Goal: Task Accomplishment & Management: Manage account settings

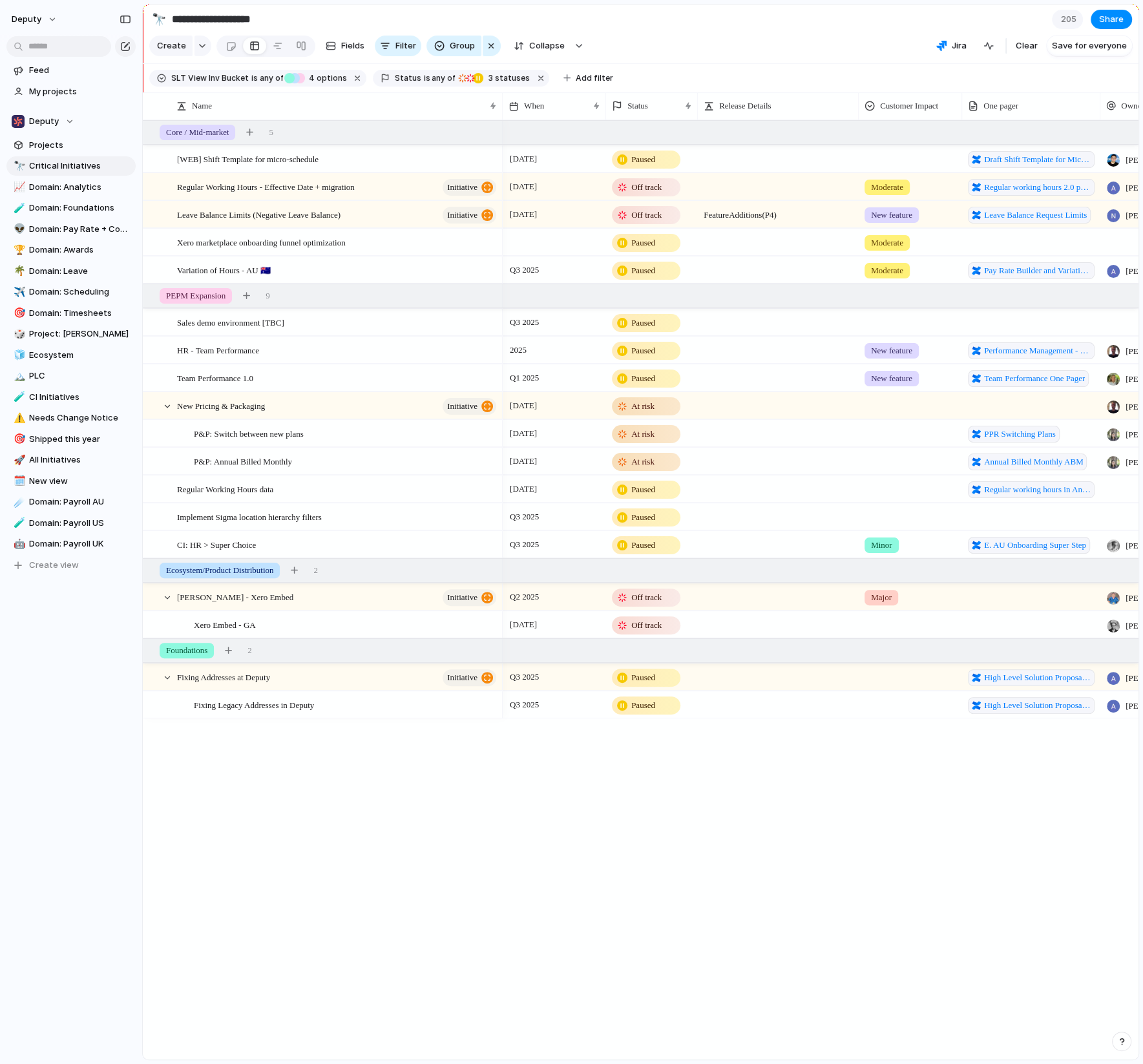
click at [667, 434] on div "At risk" at bounding box center [646, 433] width 66 height 15
click at [643, 436] on div "Idea Planned On track Releasing At risk Off track Paused Canceled Done" at bounding box center [571, 532] width 1143 height 1064
click at [421, 80] on button "is any of" at bounding box center [439, 79] width 36 height 15
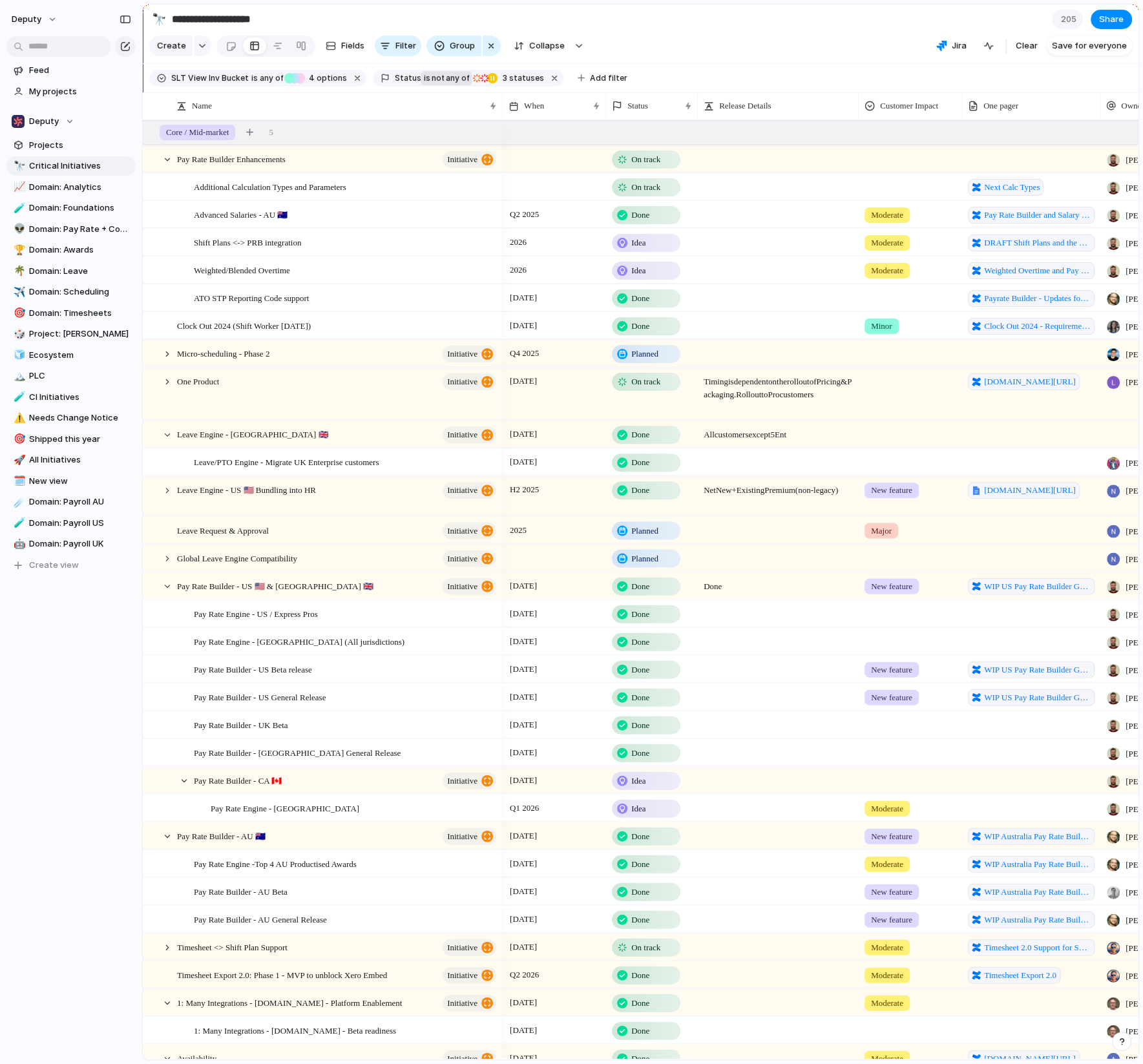
click at [424, 79] on span "is" at bounding box center [427, 78] width 6 height 11
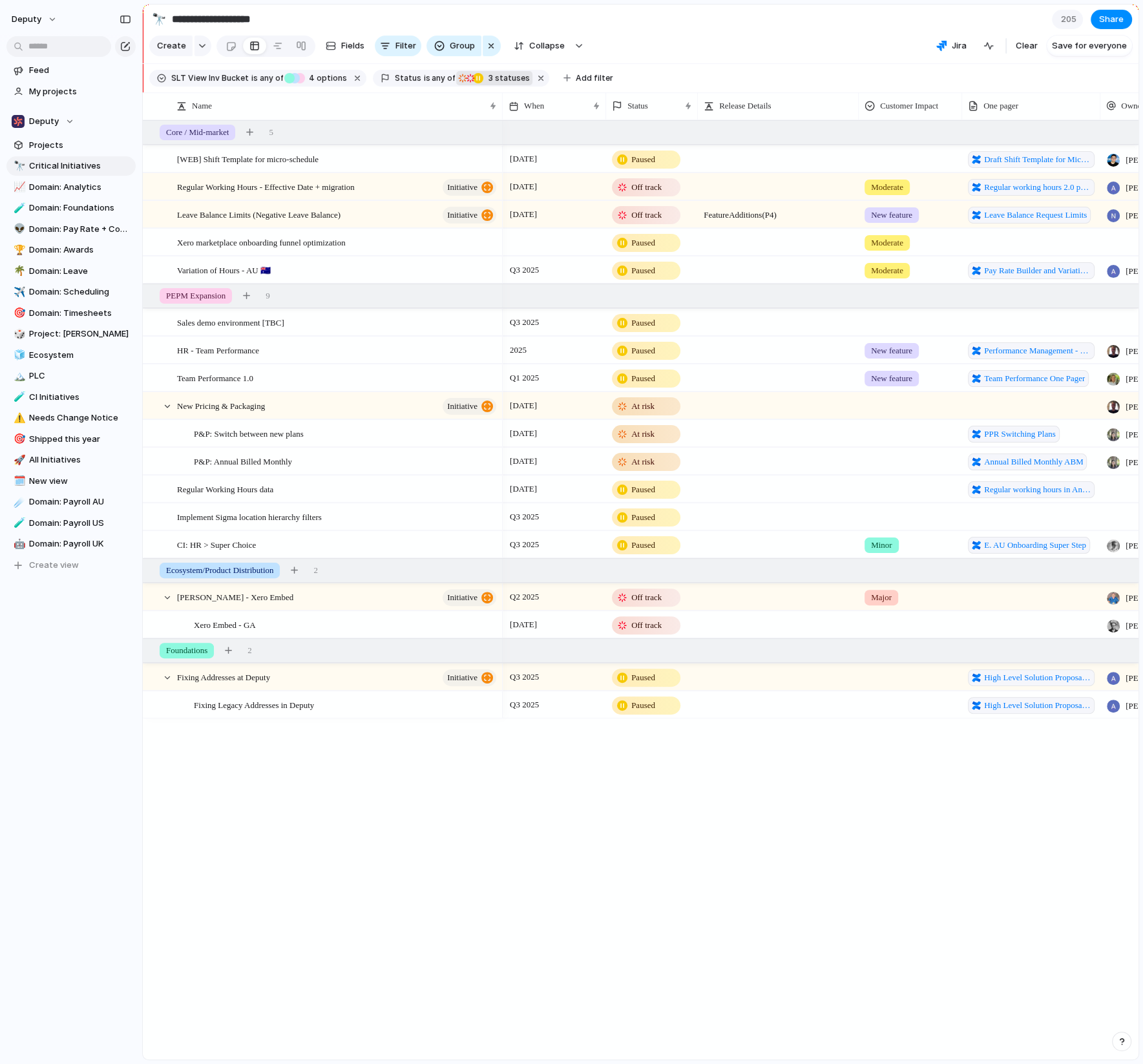
click at [484, 81] on span "3" at bounding box center [489, 78] width 11 height 10
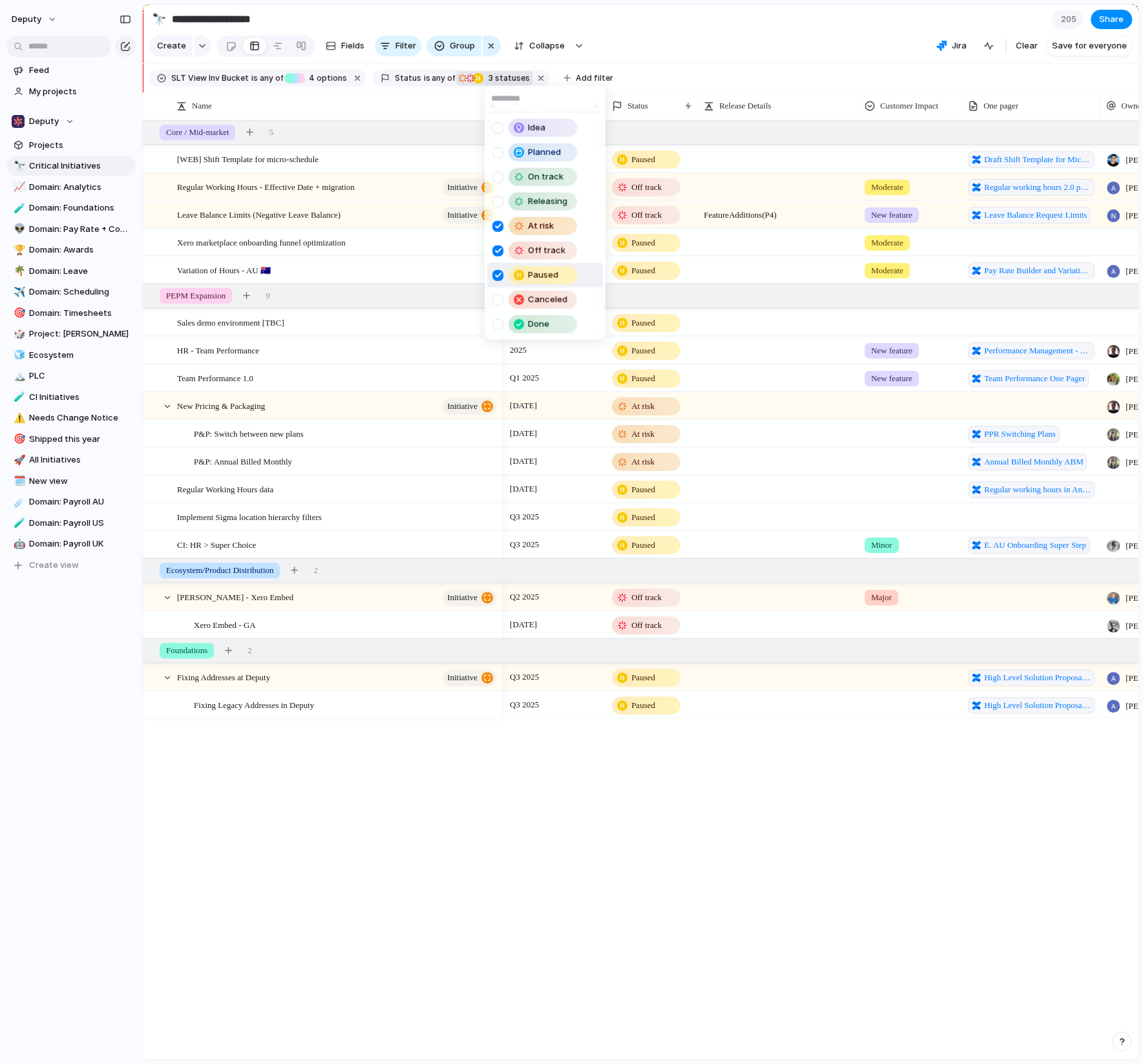
click at [493, 275] on div at bounding box center [498, 275] width 11 height 11
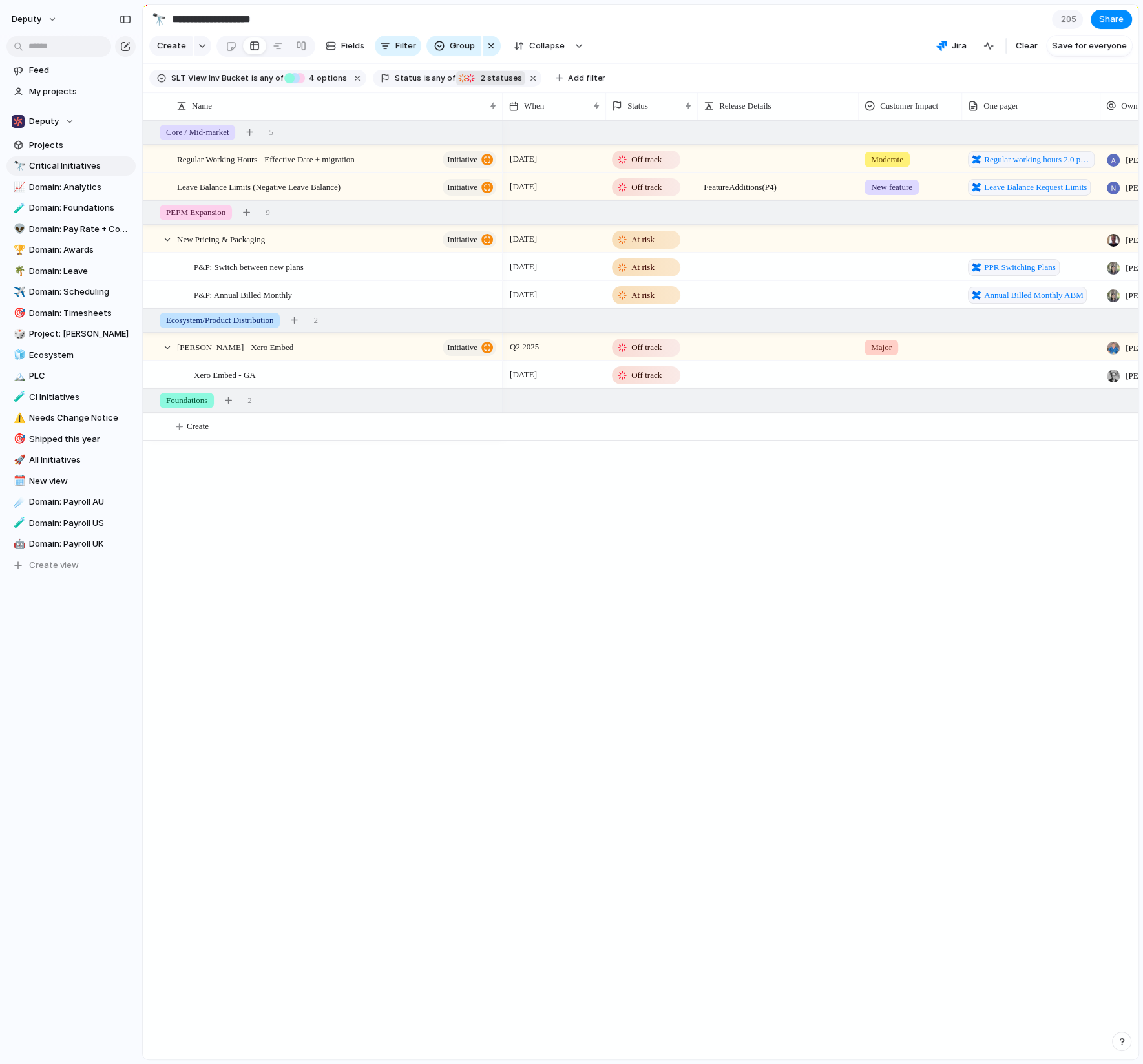
click at [493, 72] on span "2 statuses" at bounding box center [500, 78] width 45 height 11
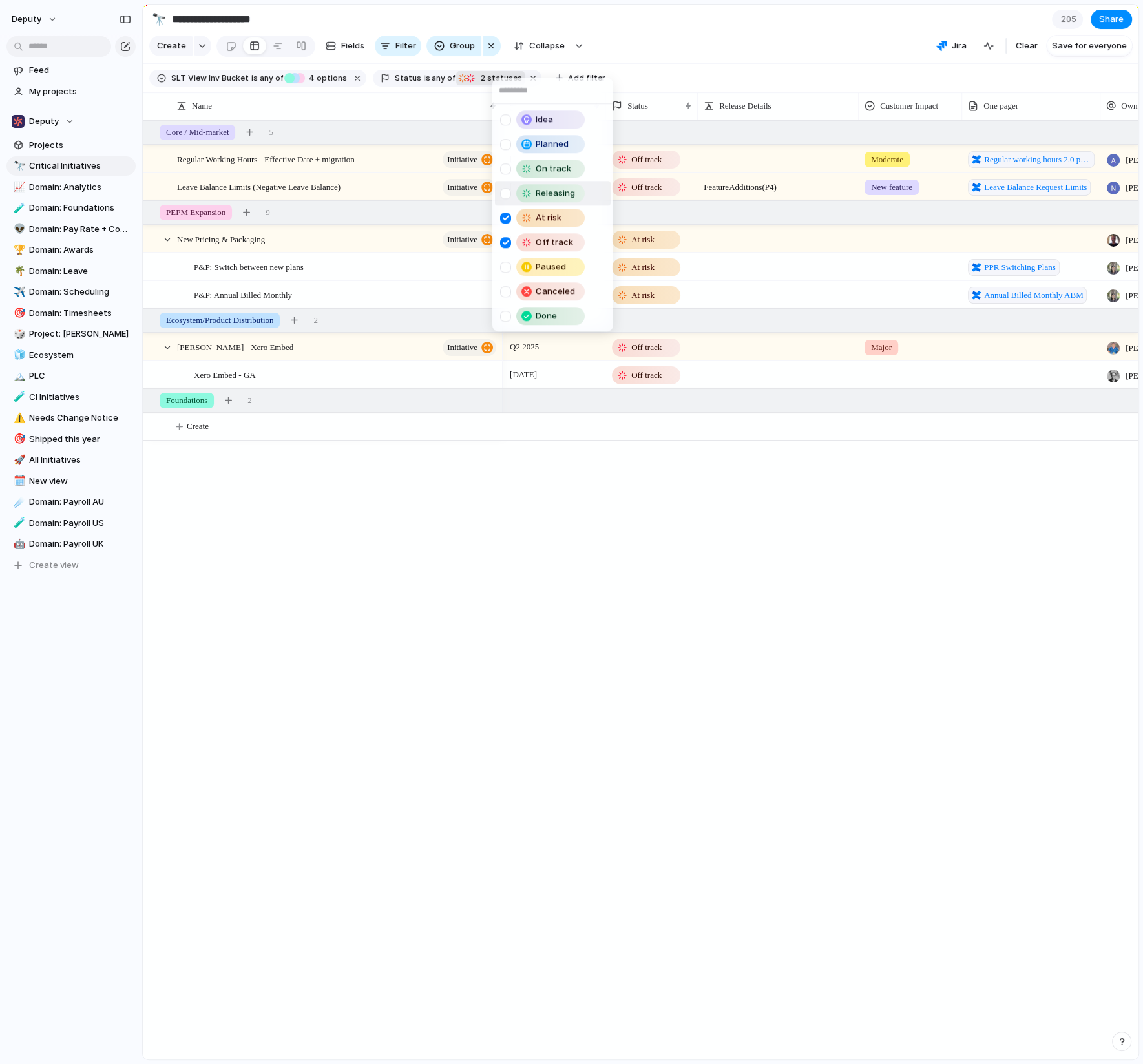
click at [506, 196] on div at bounding box center [505, 194] width 11 height 11
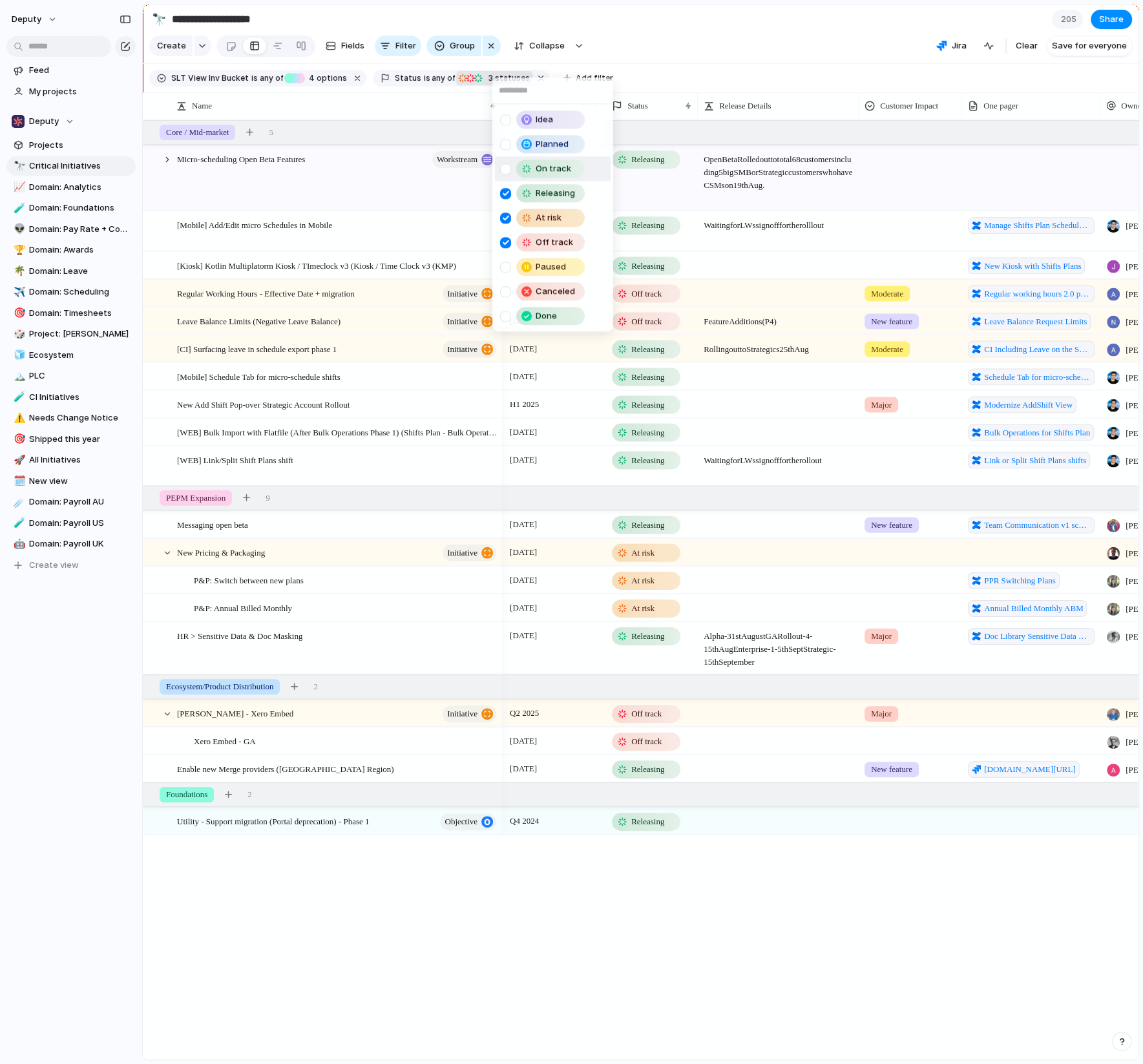
click at [506, 171] on div at bounding box center [505, 169] width 11 height 11
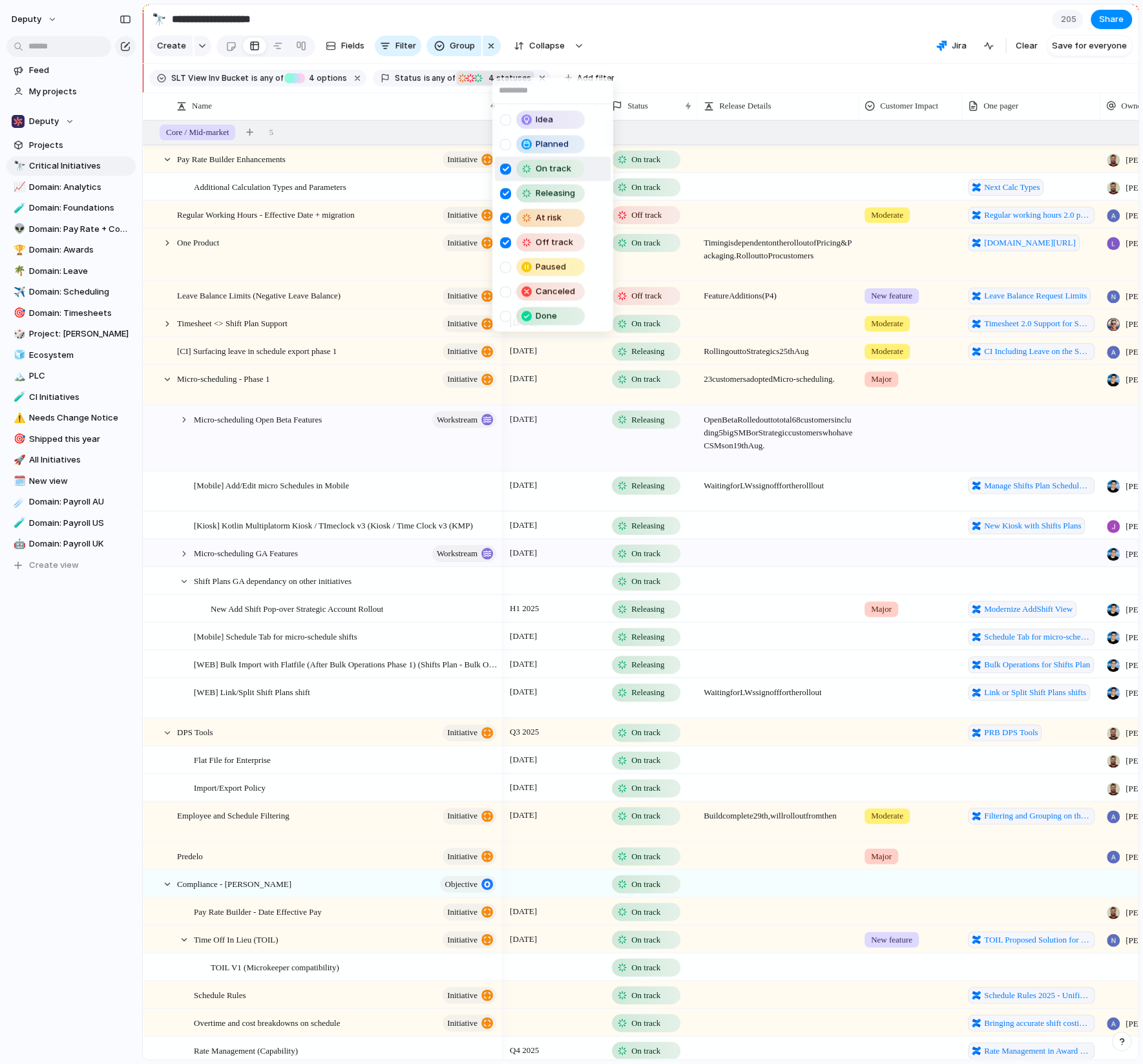
click at [503, 172] on div at bounding box center [505, 169] width 11 height 11
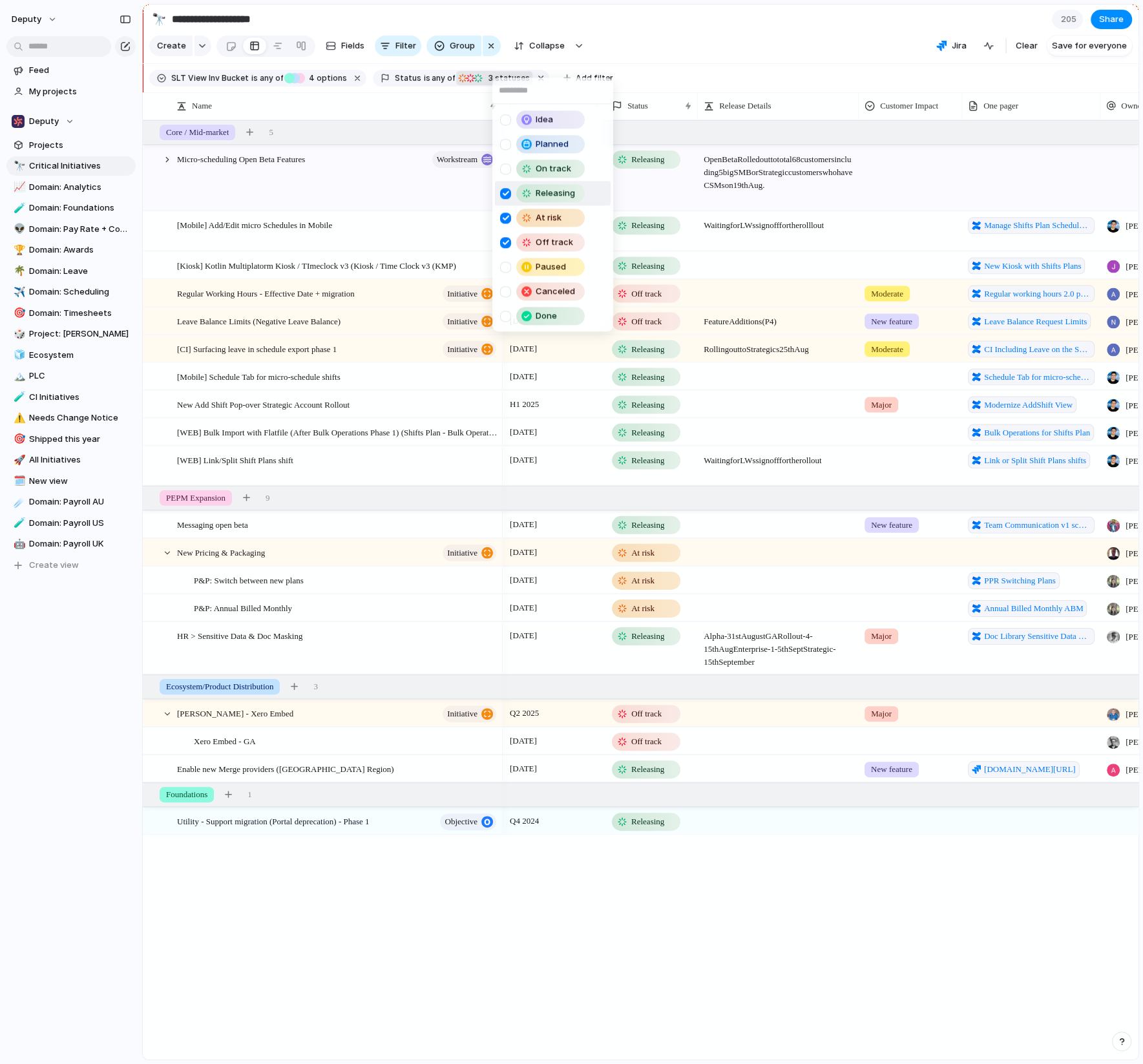
click at [506, 189] on div at bounding box center [505, 194] width 11 height 11
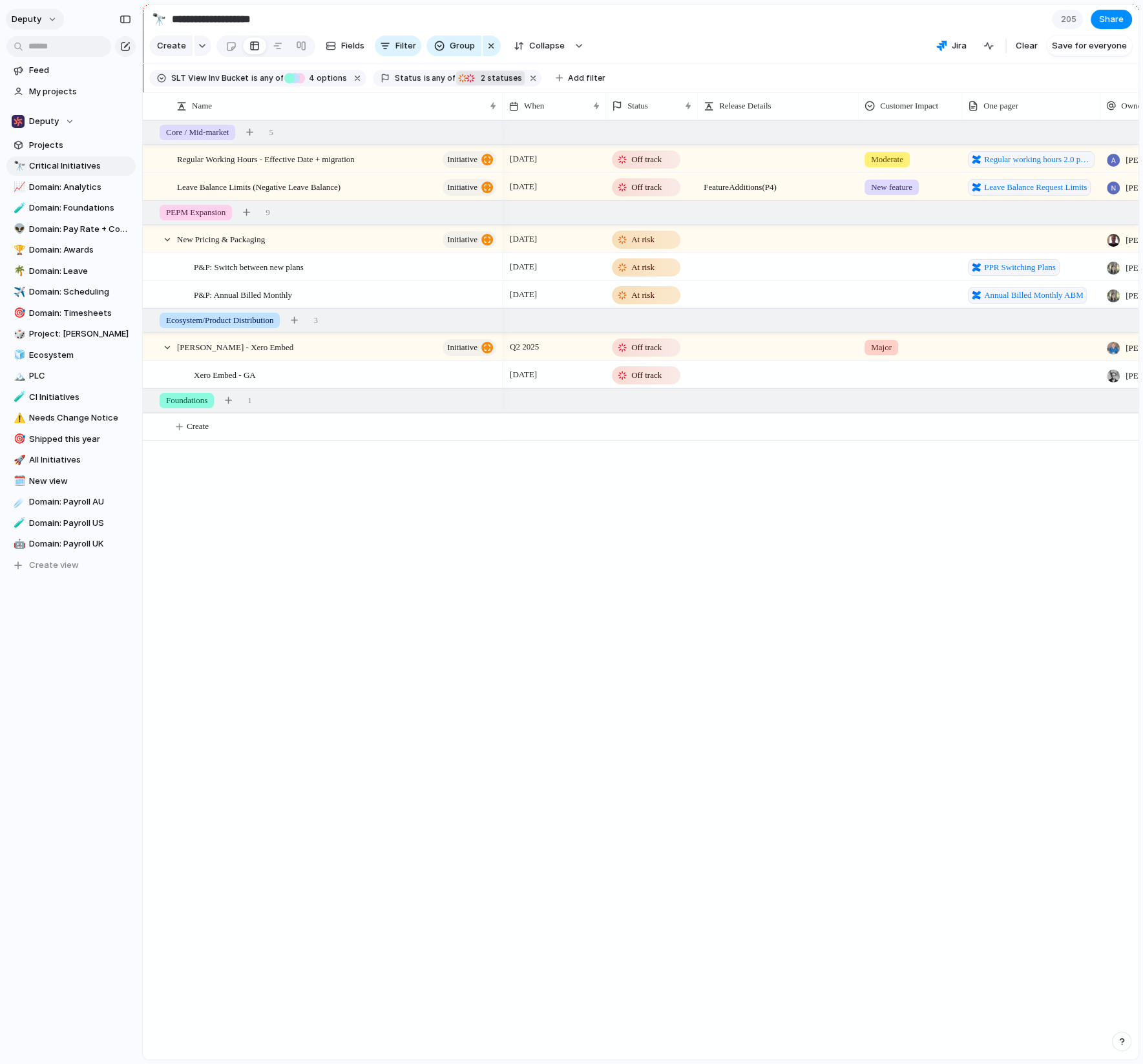
click at [53, 12] on button "deputy" at bounding box center [35, 19] width 58 height 21
click at [143, 125] on span "Dark" at bounding box center [134, 130] width 19 height 13
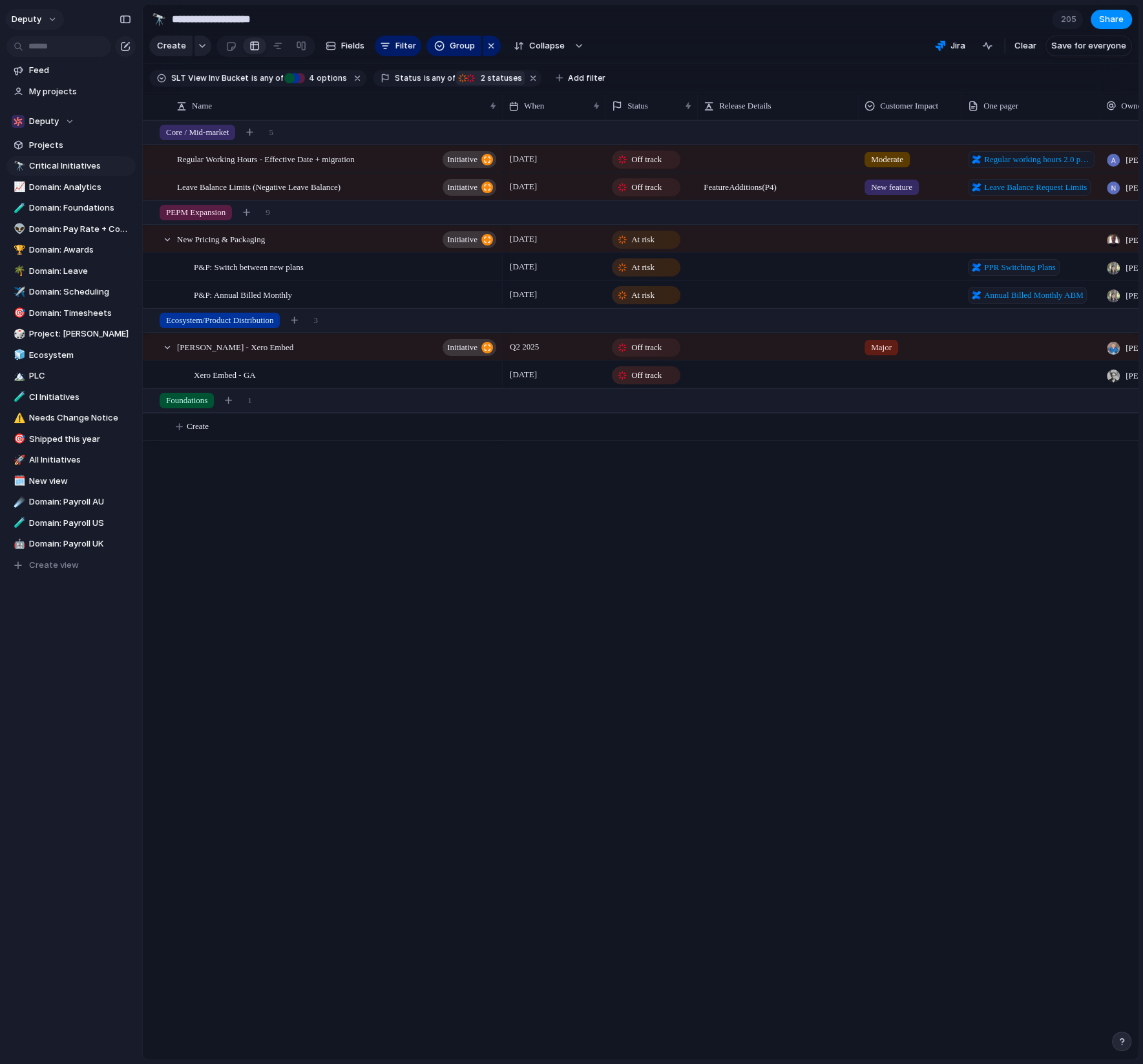
click at [43, 17] on button "deputy" at bounding box center [35, 19] width 58 height 21
drag, startPoint x: 140, startPoint y: 113, endPoint x: 143, endPoint y: 156, distance: 43.1
click at [143, 156] on ul "System Light Dark Neutral dark Forest" at bounding box center [157, 130] width 82 height 110
click at [143, 155] on span "Neutral dark" at bounding box center [150, 151] width 50 height 13
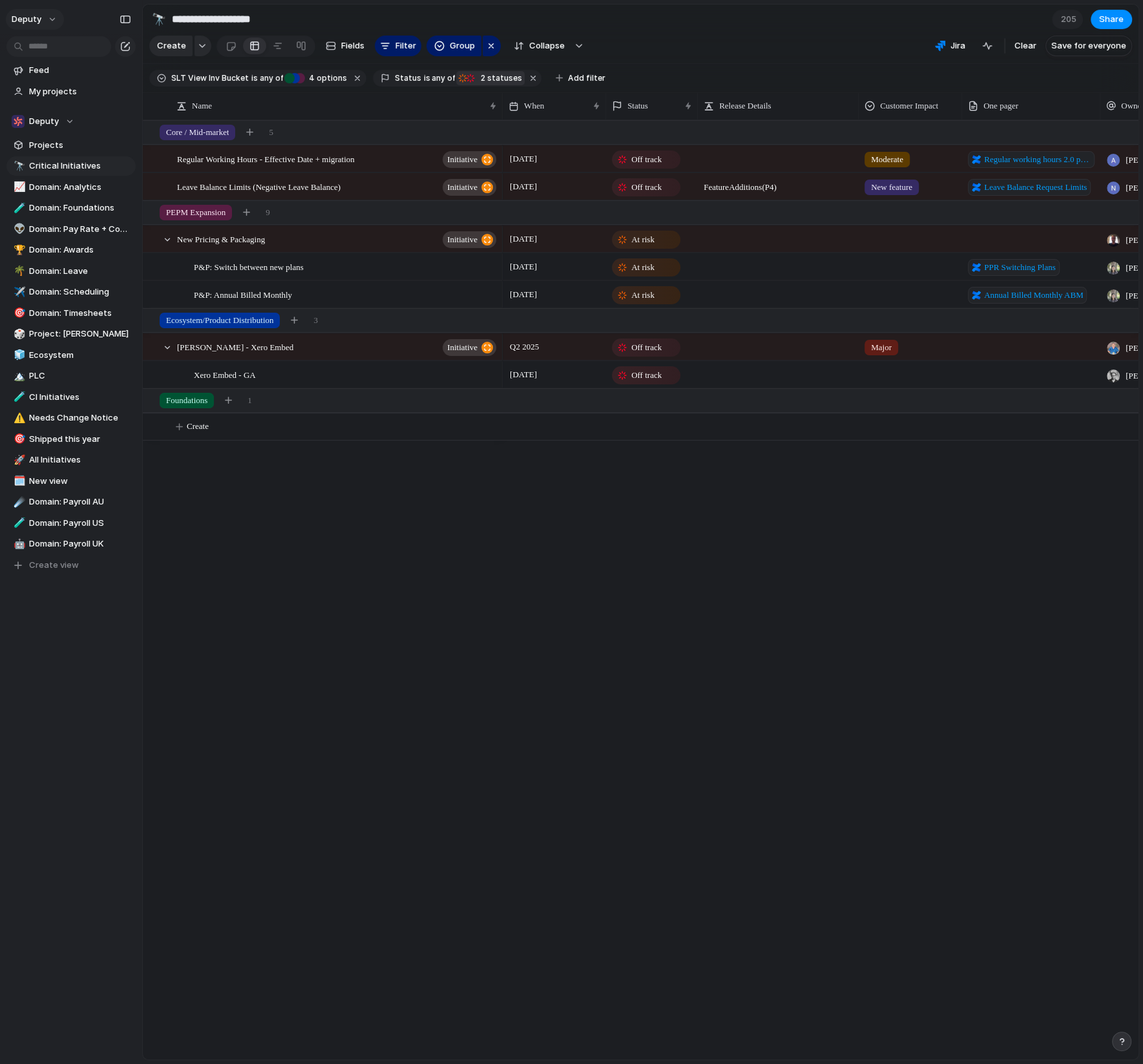
click at [47, 17] on button "deputy" at bounding box center [35, 19] width 58 height 21
click at [408, 595] on div "Settings Invite members Change theme Sign out" at bounding box center [571, 532] width 1143 height 1064
